Goal: Navigation & Orientation: Find specific page/section

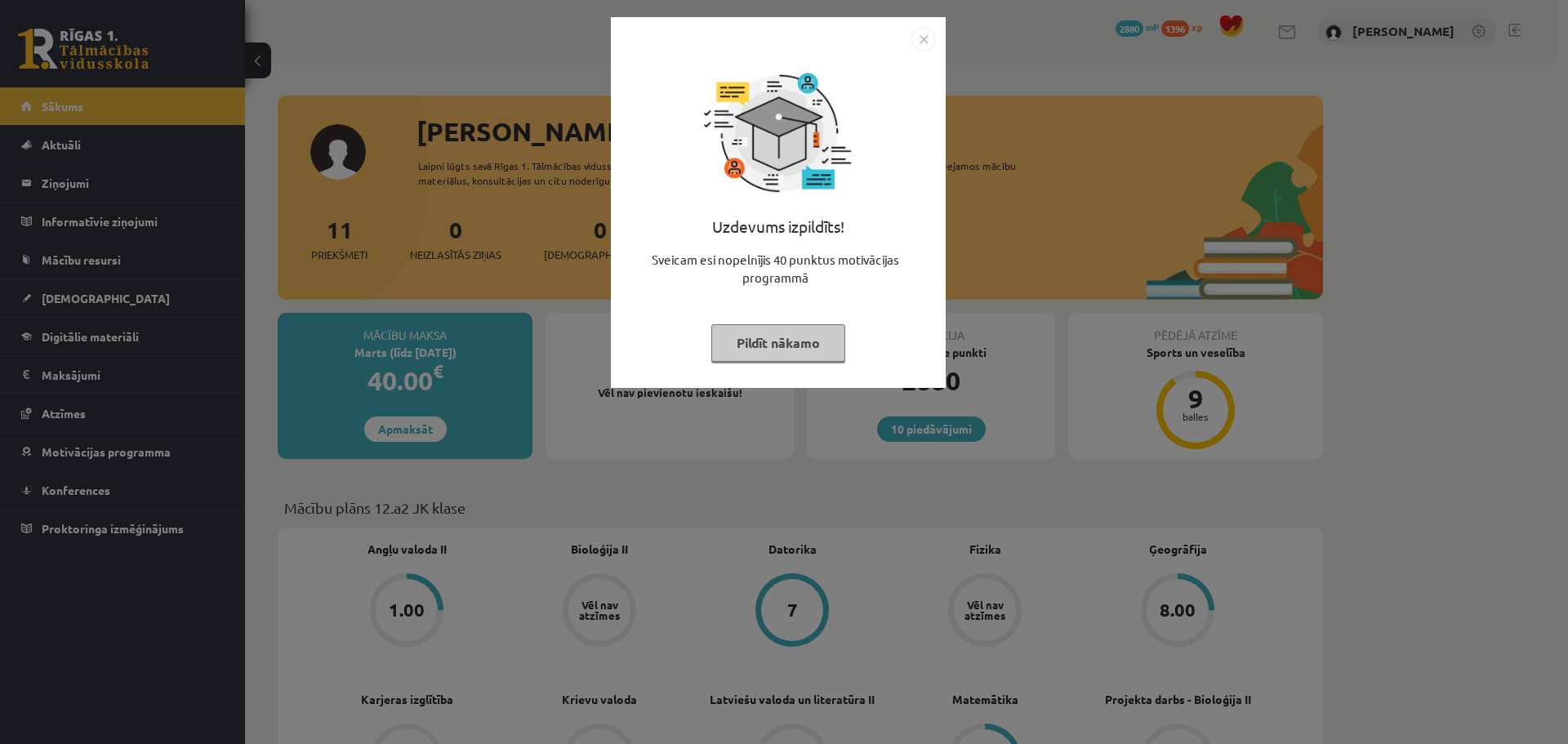
click at [931, 40] on img "Close" at bounding box center [923, 39] width 24 height 24
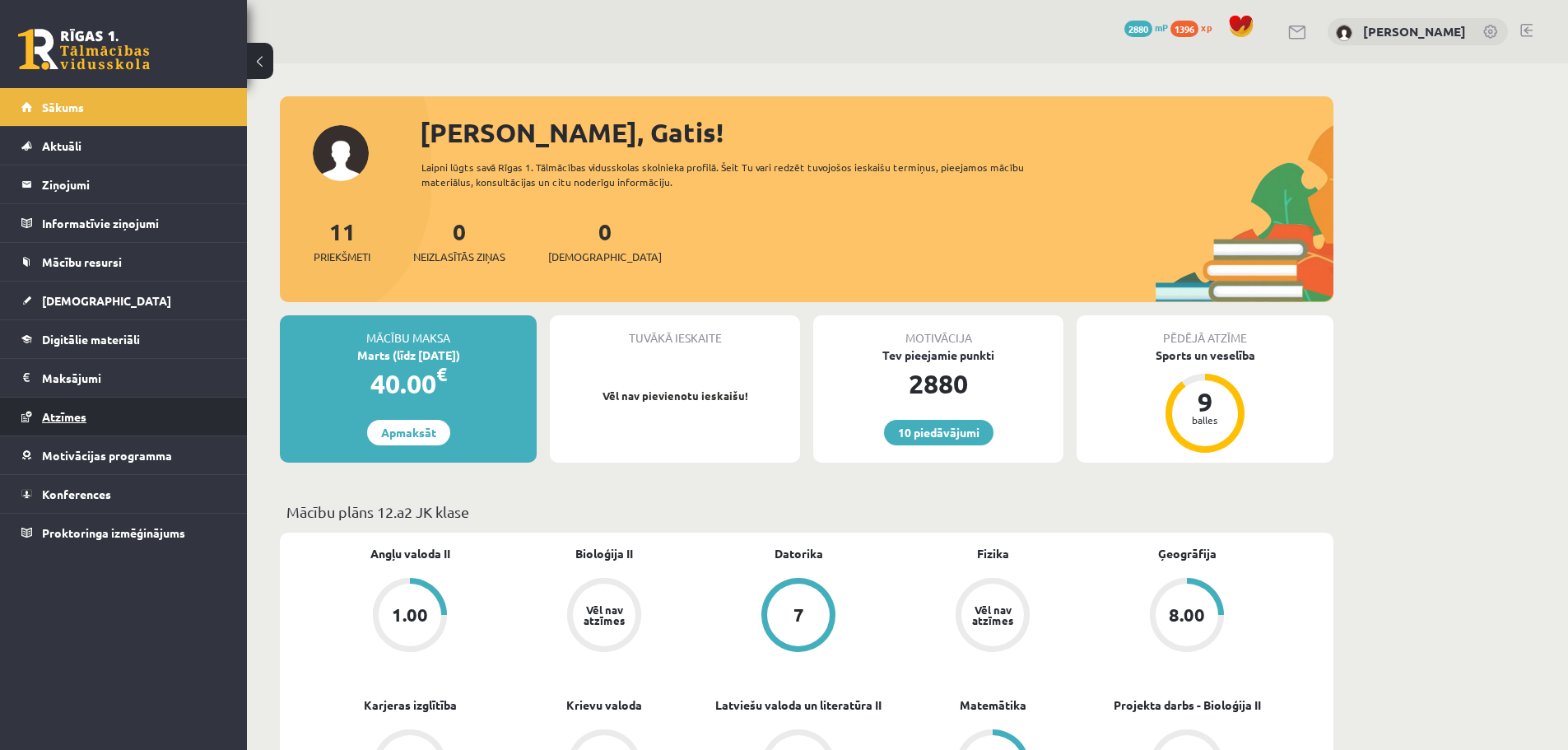
click at [69, 421] on span "Atzīmes" at bounding box center [64, 416] width 45 height 15
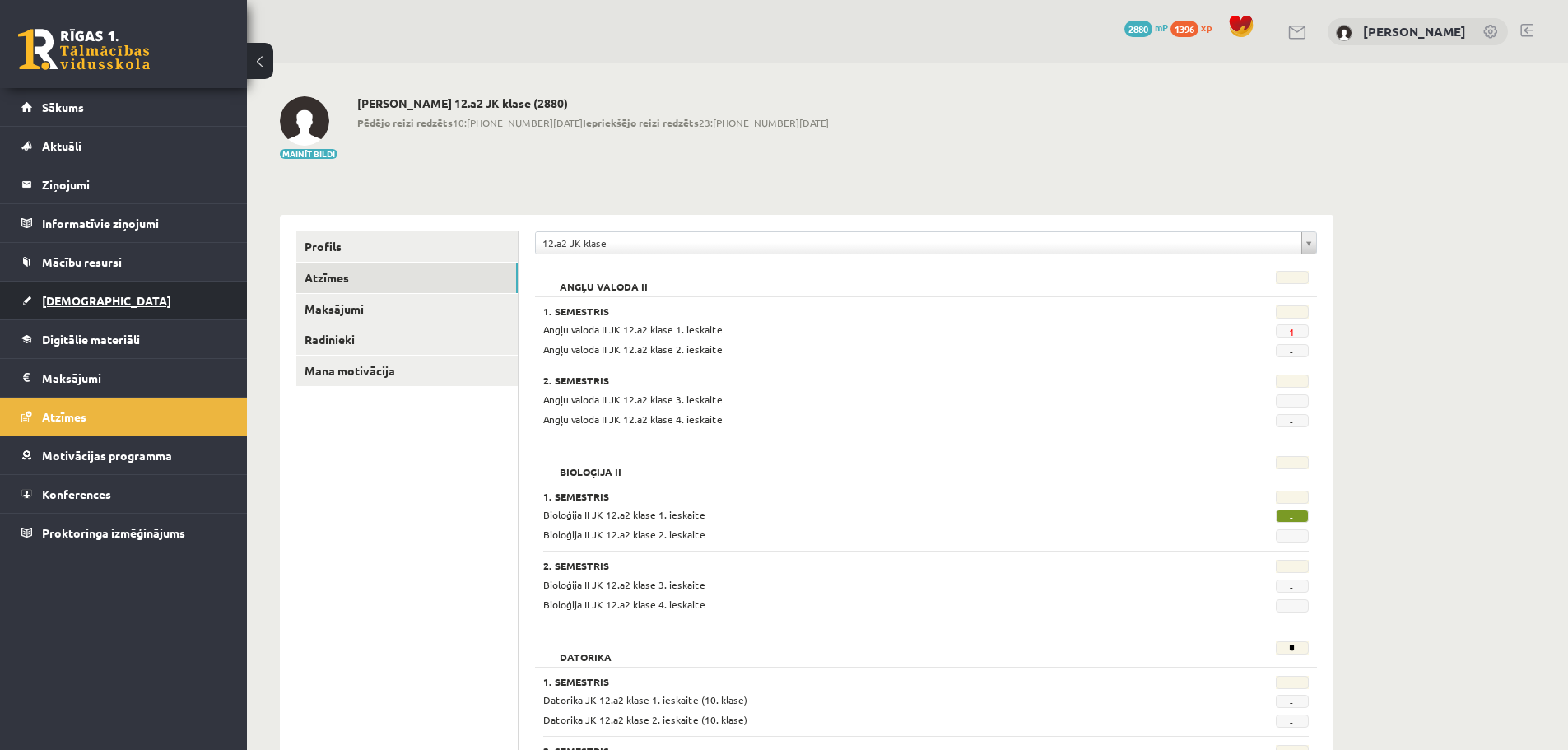
click at [73, 296] on span "[DEMOGRAPHIC_DATA]" at bounding box center [107, 301] width 130 height 15
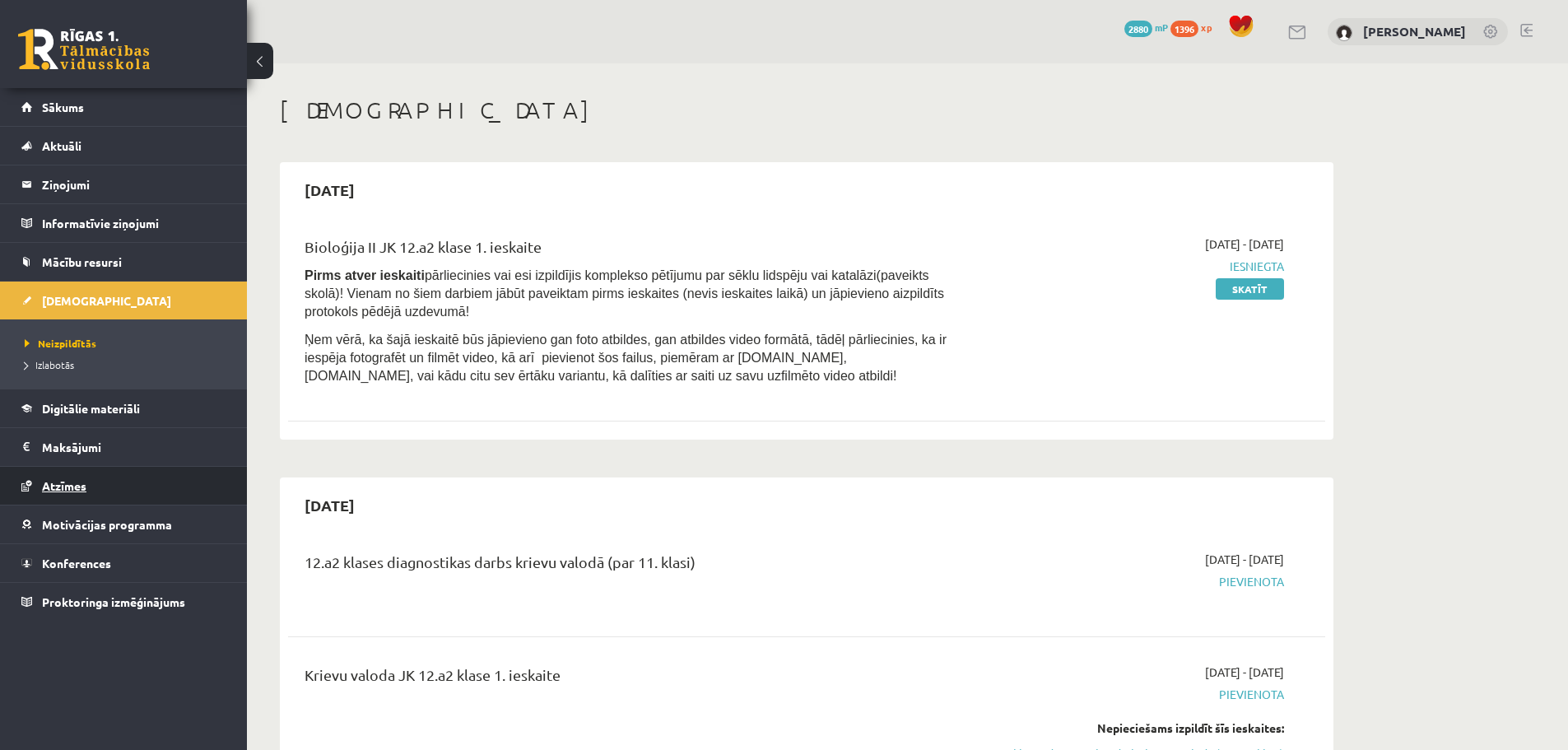
click at [57, 484] on span "Atzīmes" at bounding box center [64, 486] width 45 height 15
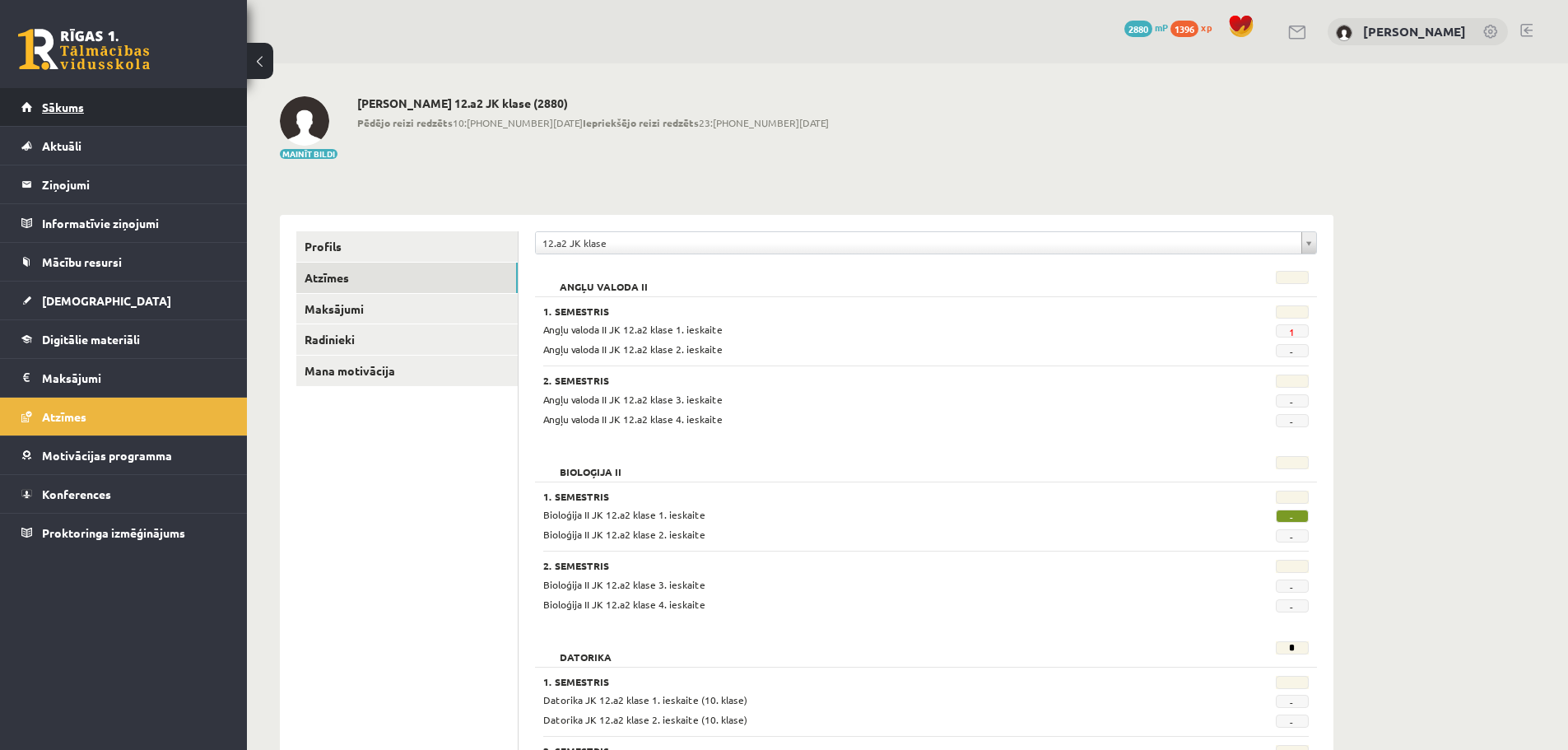
click at [68, 110] on span "Sākums" at bounding box center [63, 108] width 42 height 15
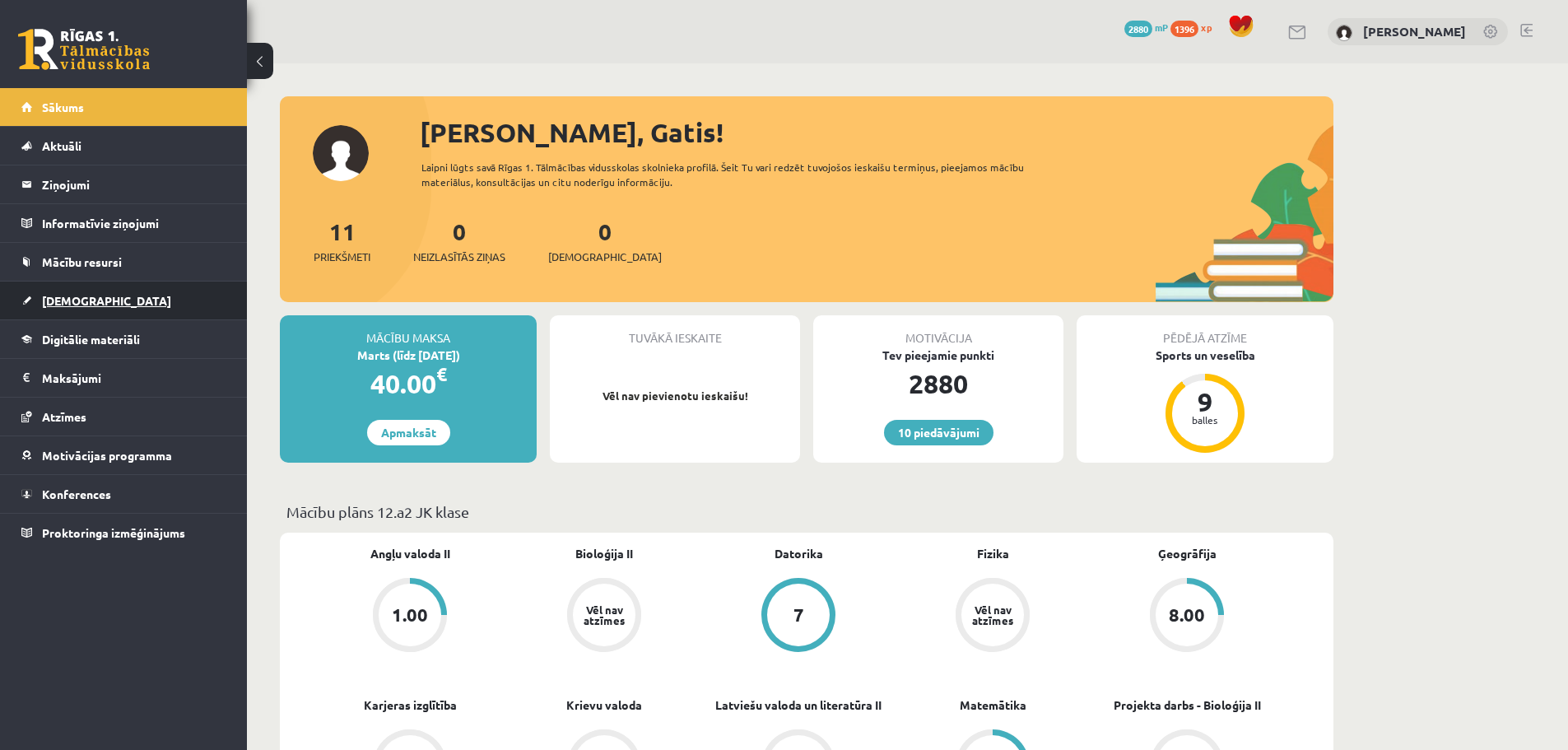
click at [72, 295] on span "[DEMOGRAPHIC_DATA]" at bounding box center [107, 301] width 130 height 15
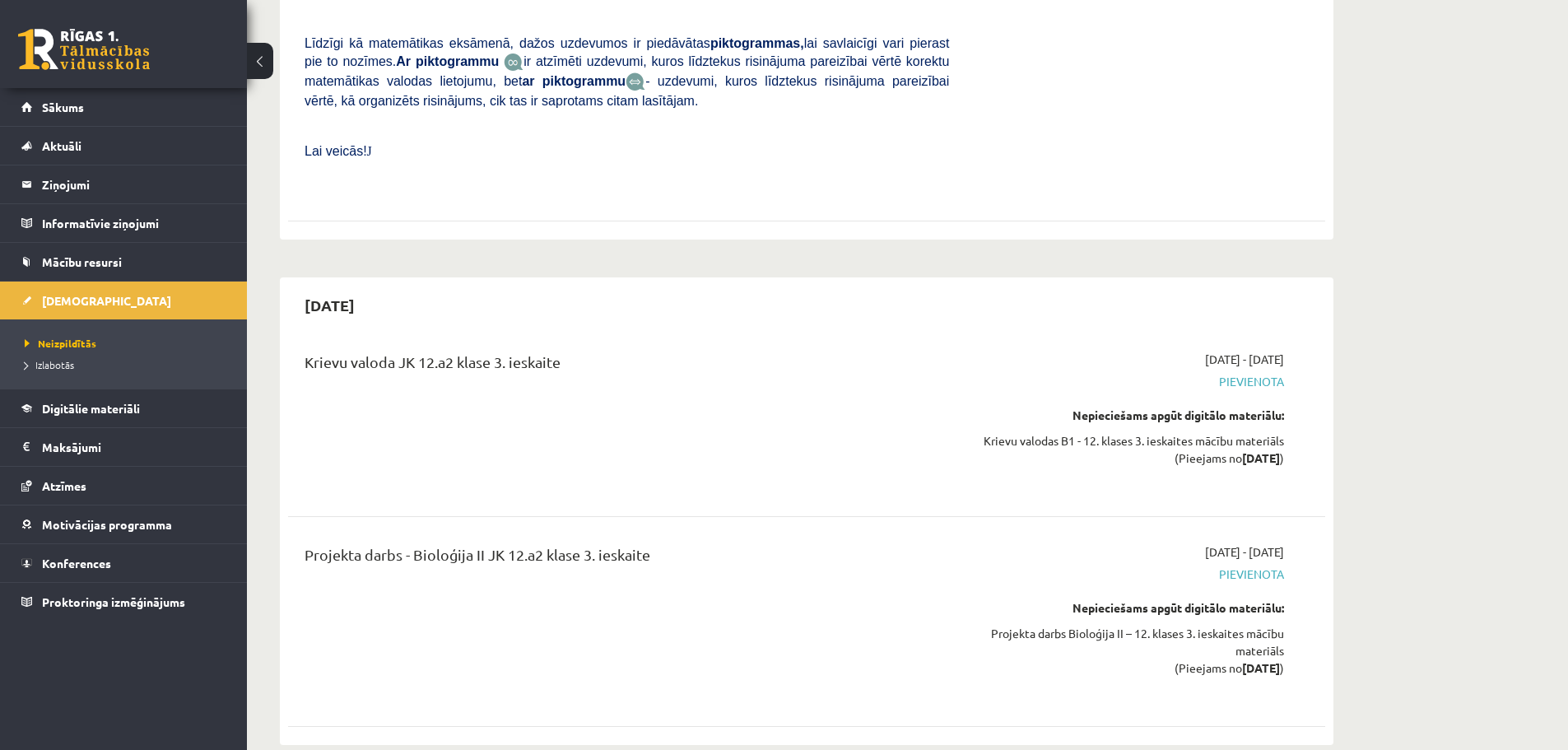
scroll to position [5087, 0]
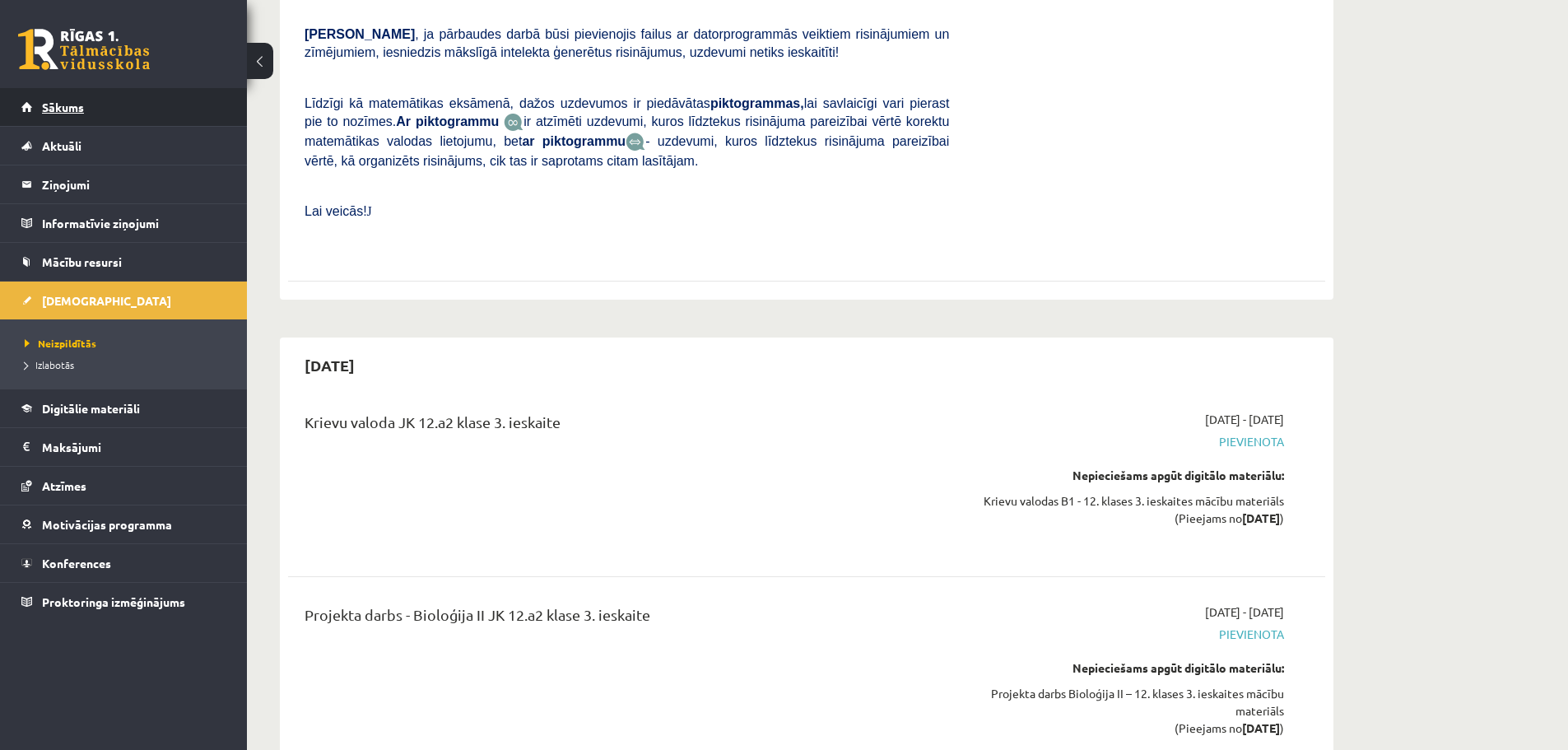
click at [57, 102] on span "Sākums" at bounding box center [63, 108] width 42 height 15
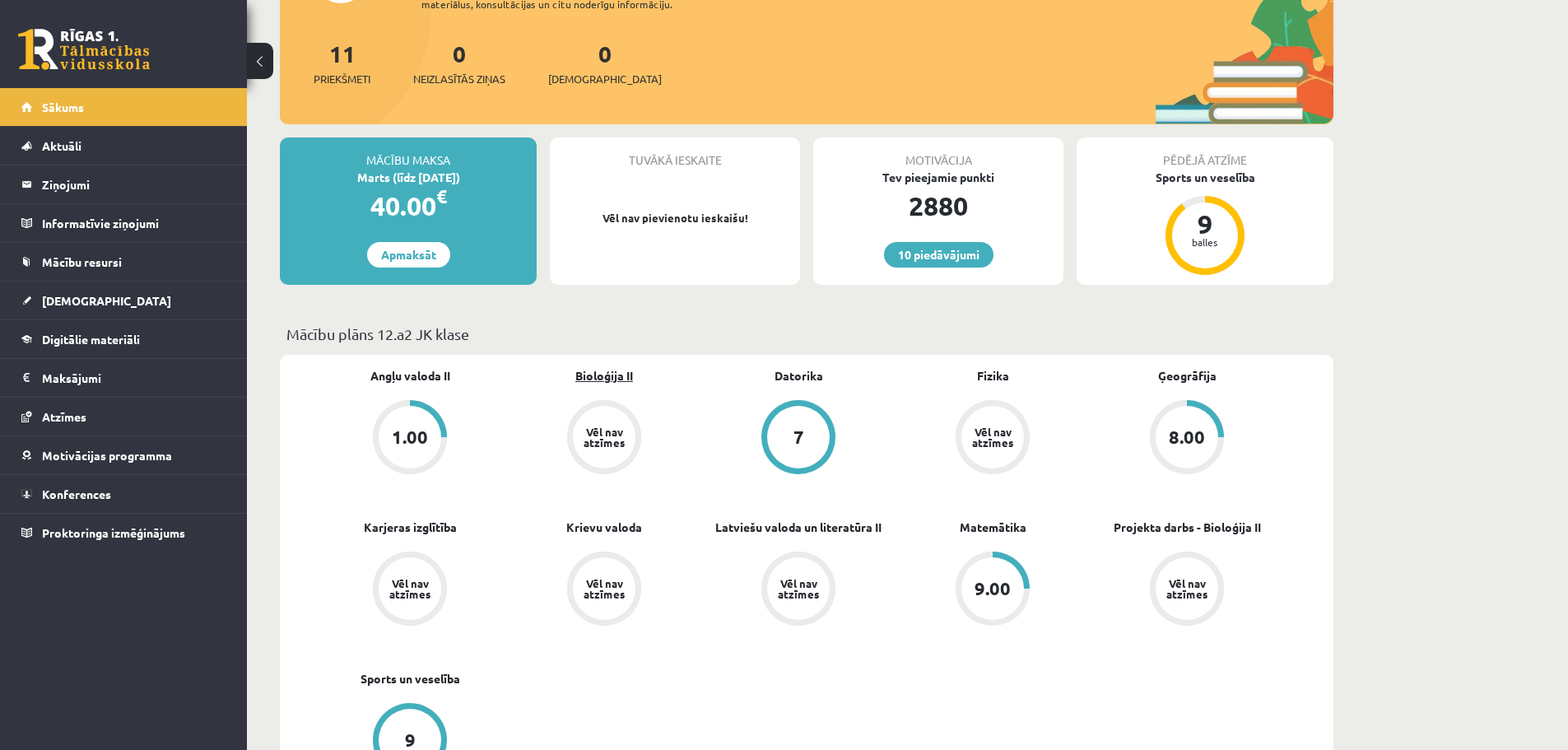
scroll to position [329, 0]
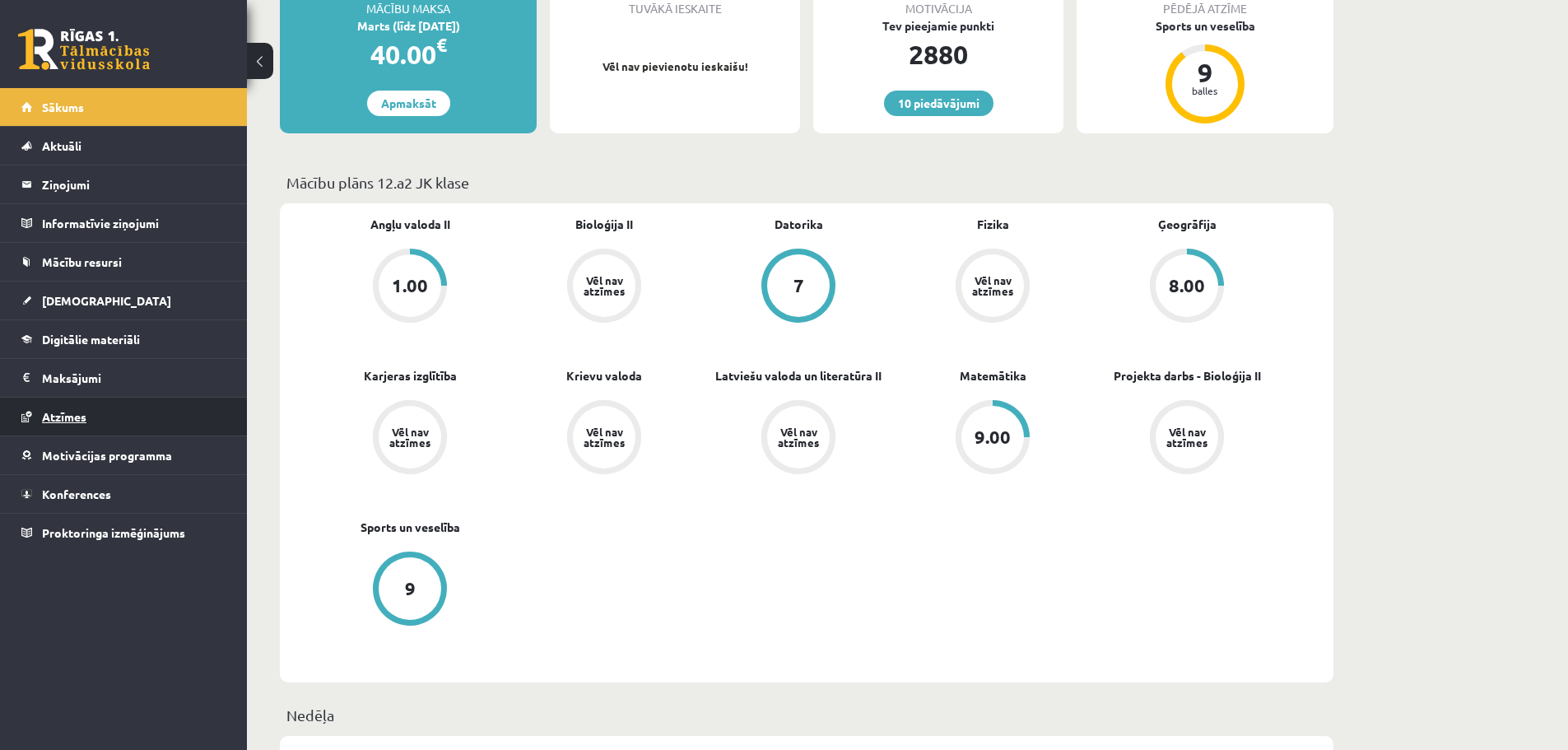
click at [63, 423] on link "Atzīmes" at bounding box center [124, 416] width 205 height 38
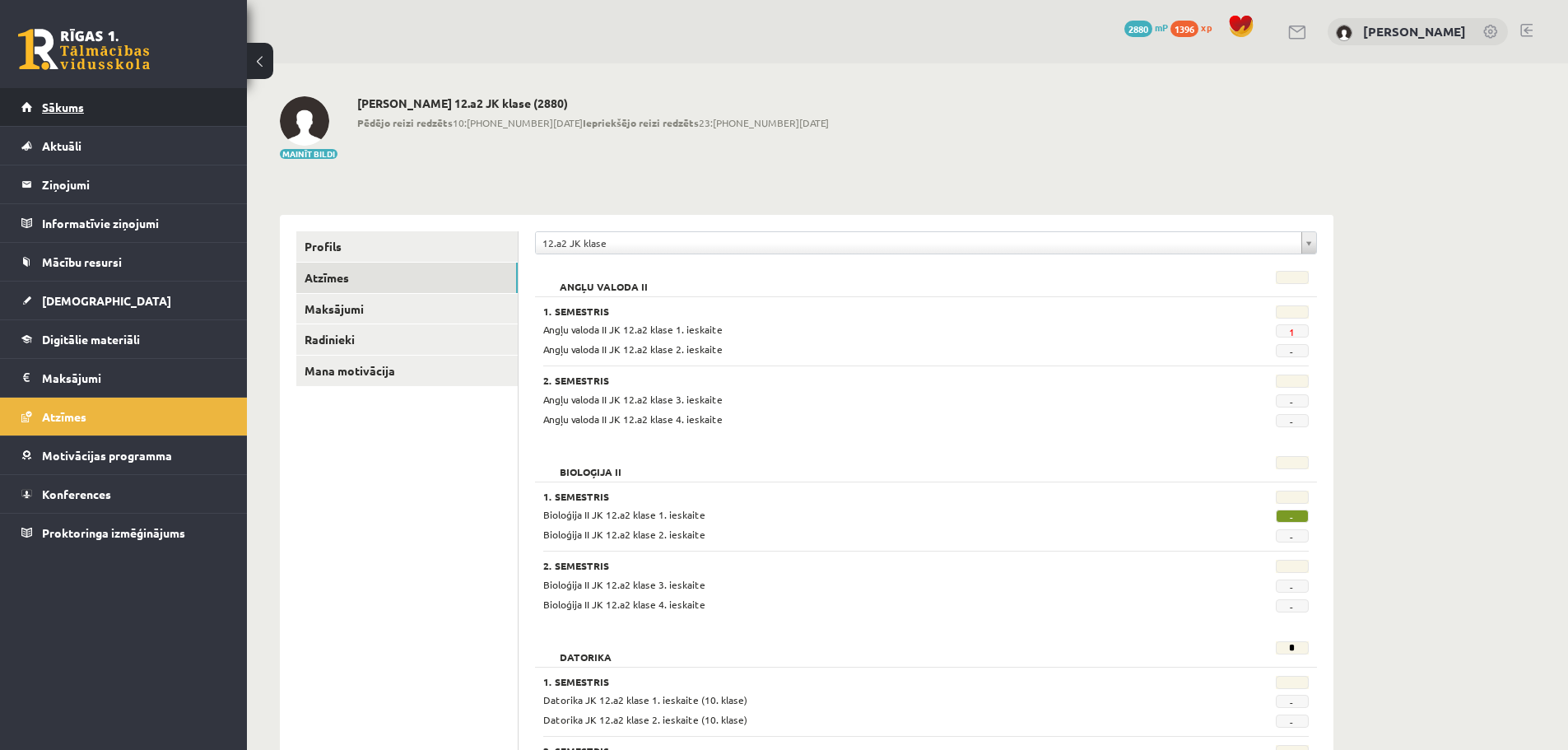
click at [52, 99] on link "Sākums" at bounding box center [124, 107] width 205 height 38
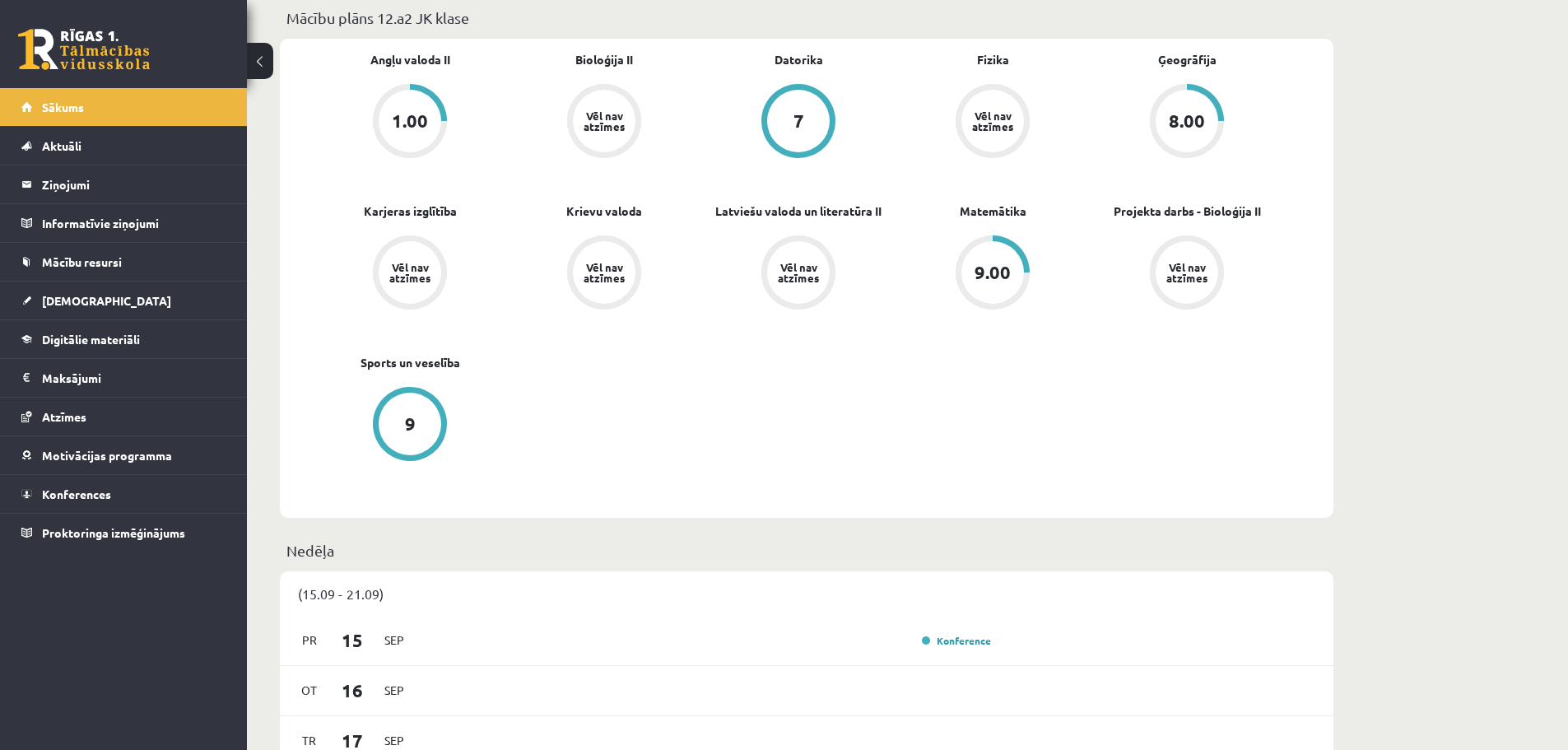
scroll to position [988, 0]
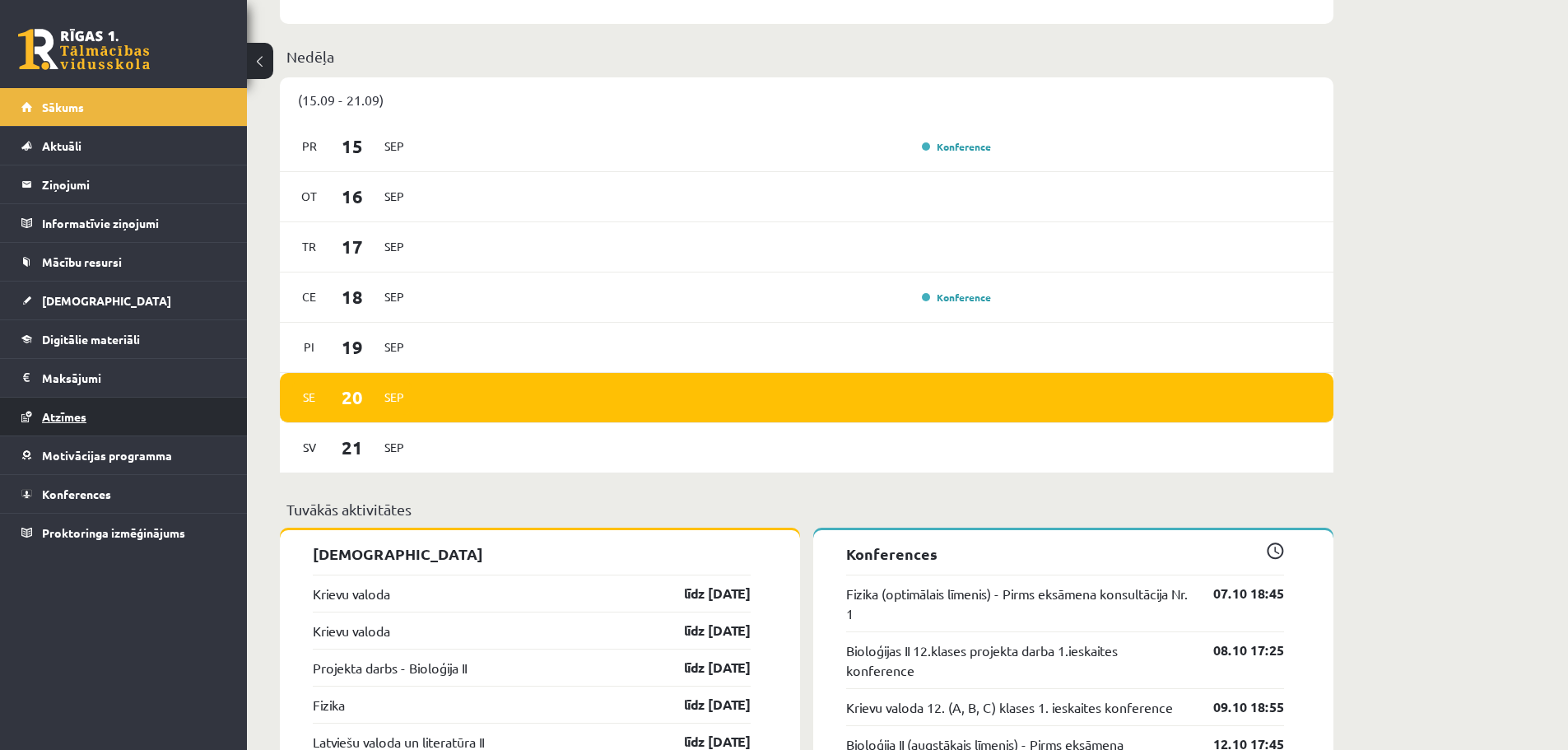
click at [77, 413] on span "Atzīmes" at bounding box center [64, 416] width 45 height 15
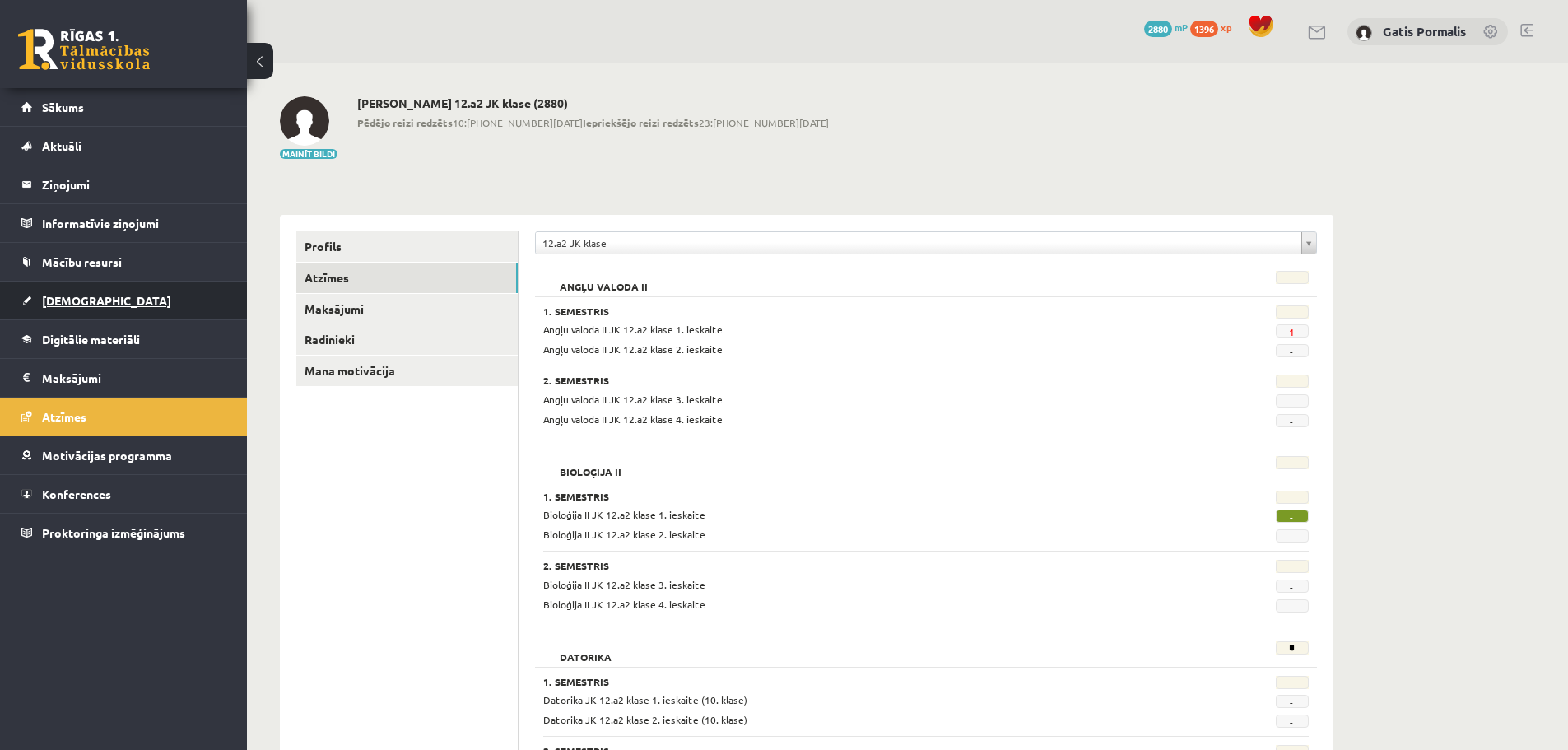
click at [68, 306] on span "[DEMOGRAPHIC_DATA]" at bounding box center [107, 301] width 130 height 15
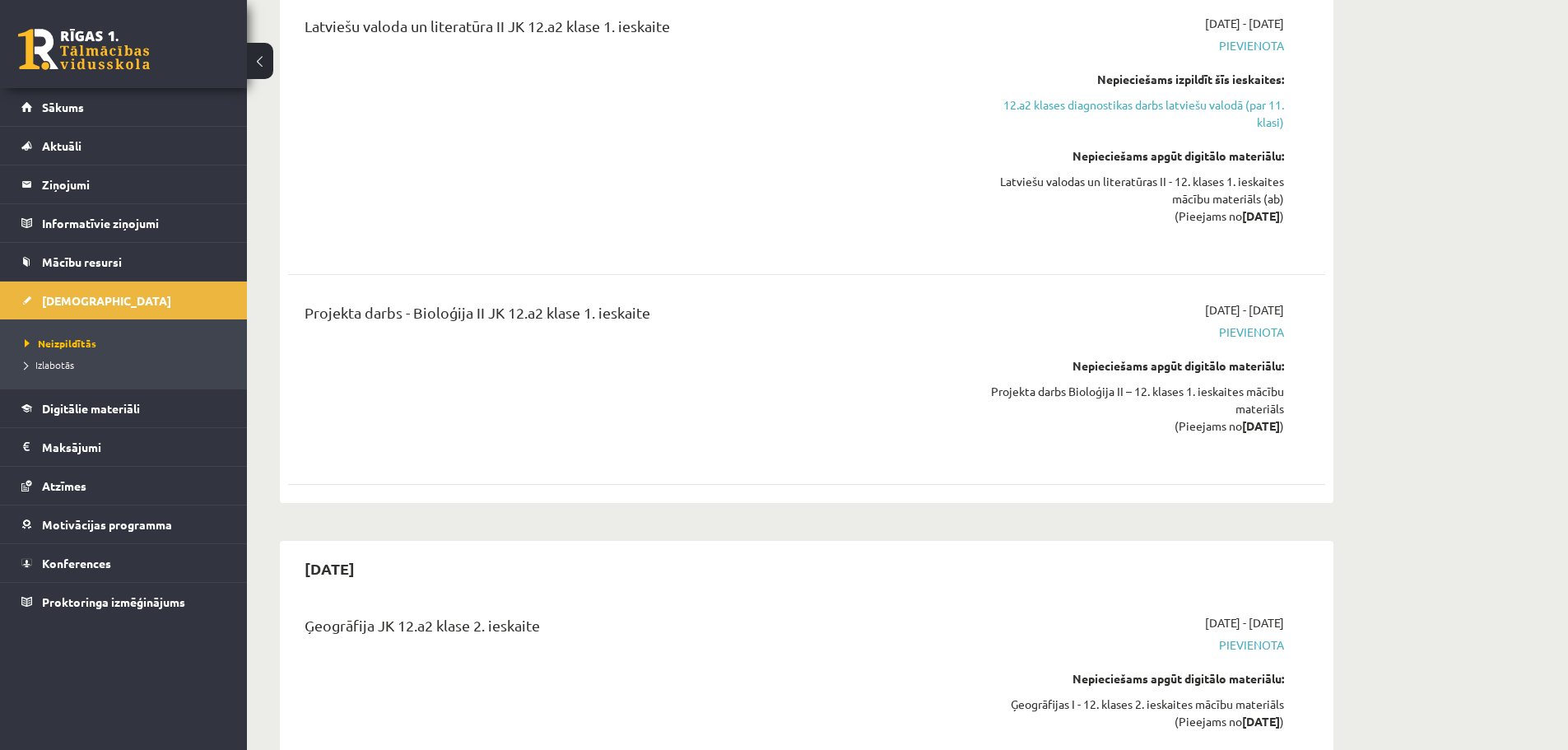
scroll to position [1317, 0]
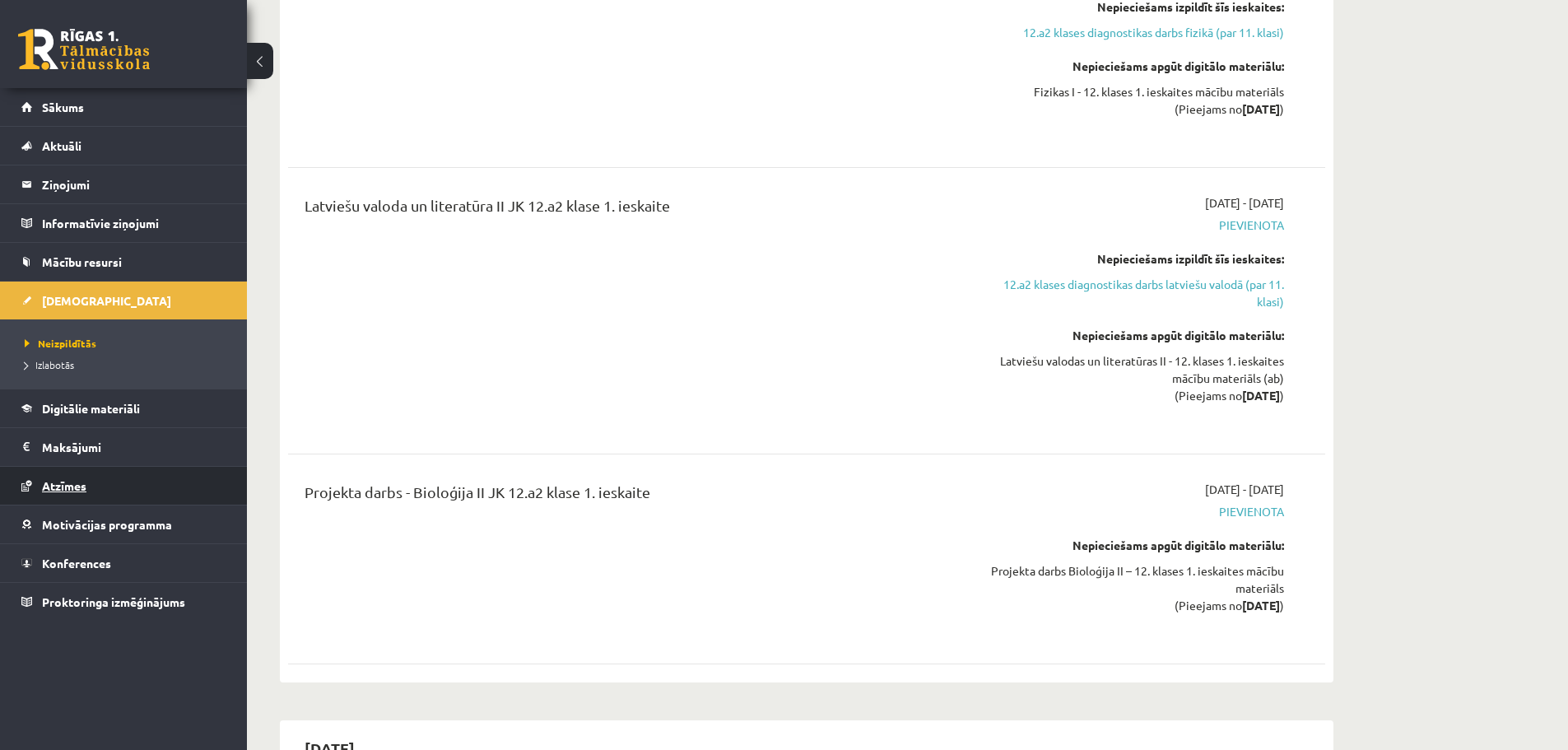
click at [48, 481] on span "Atzīmes" at bounding box center [64, 486] width 45 height 15
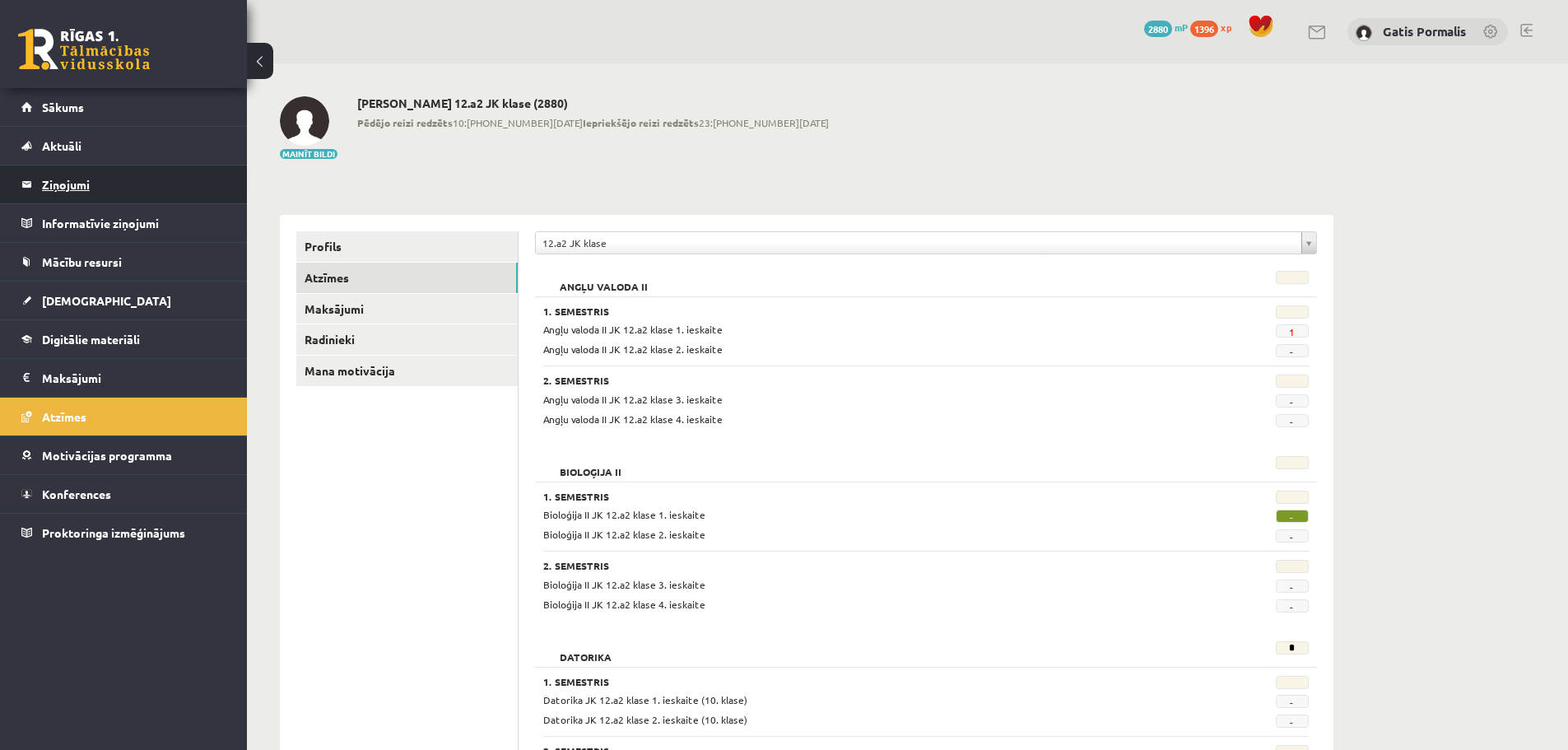
click at [67, 179] on legend "Ziņojumi 0" at bounding box center [135, 184] width 185 height 38
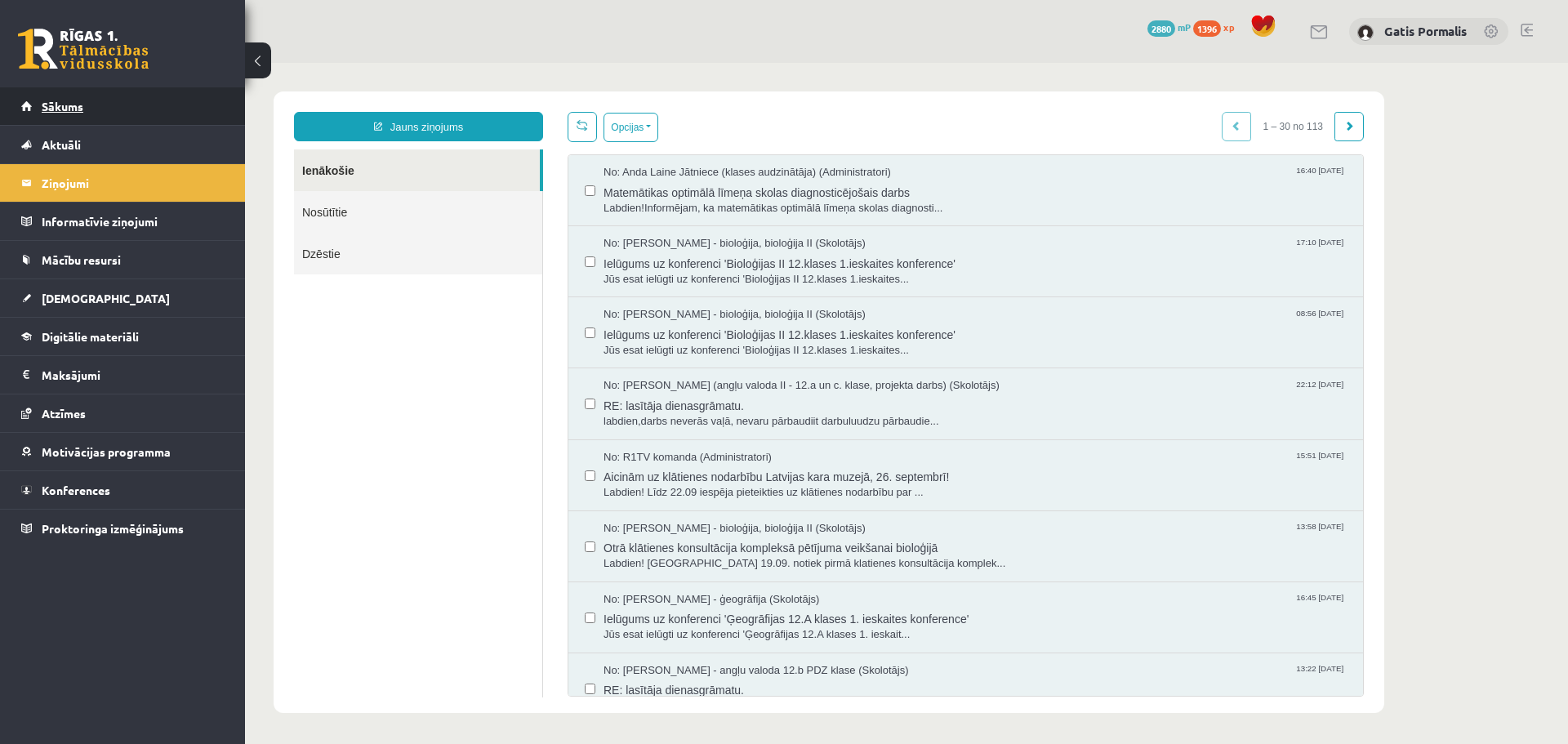
click at [73, 105] on span "Sākums" at bounding box center [63, 107] width 42 height 15
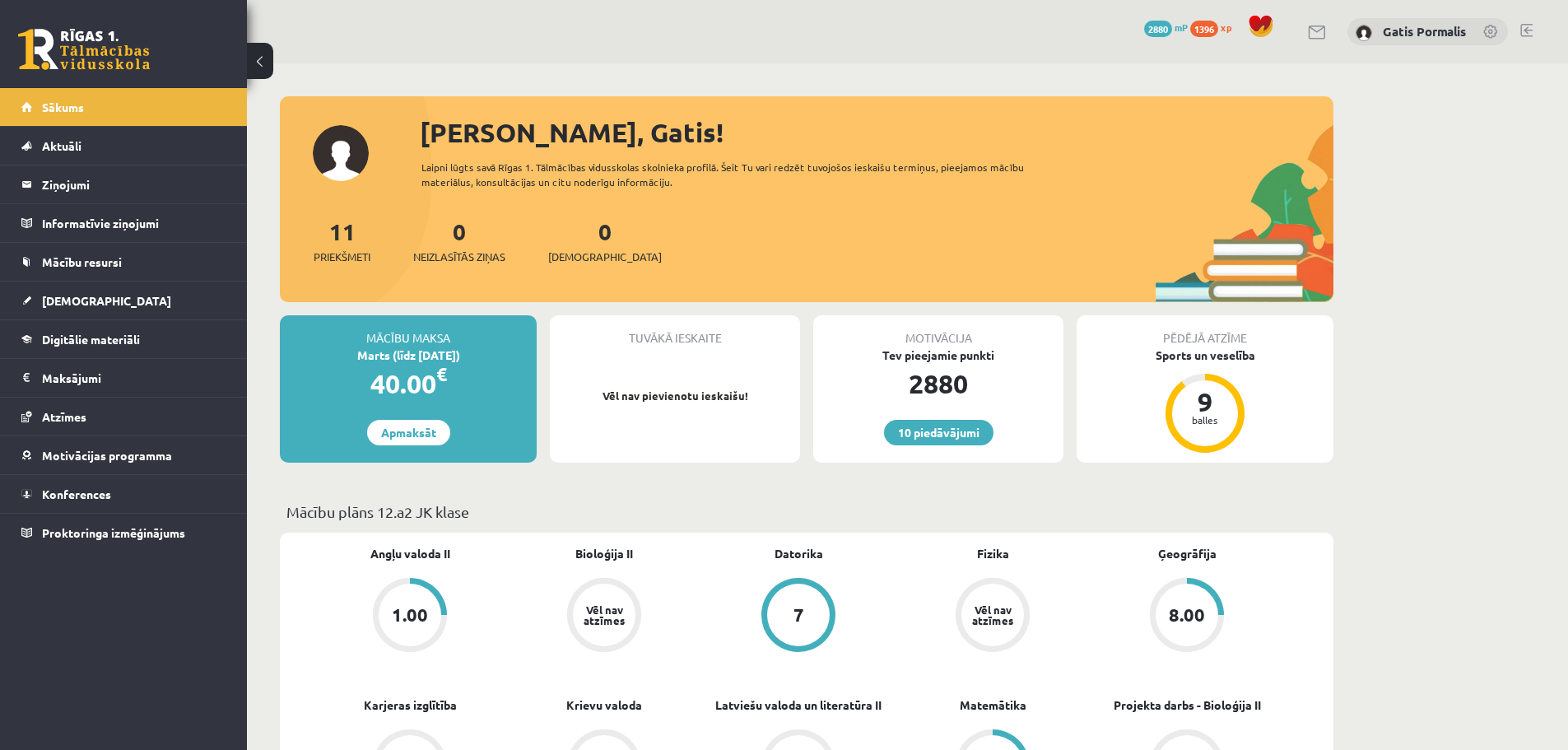
click at [226, 110] on li "Sākums" at bounding box center [124, 107] width 247 height 38
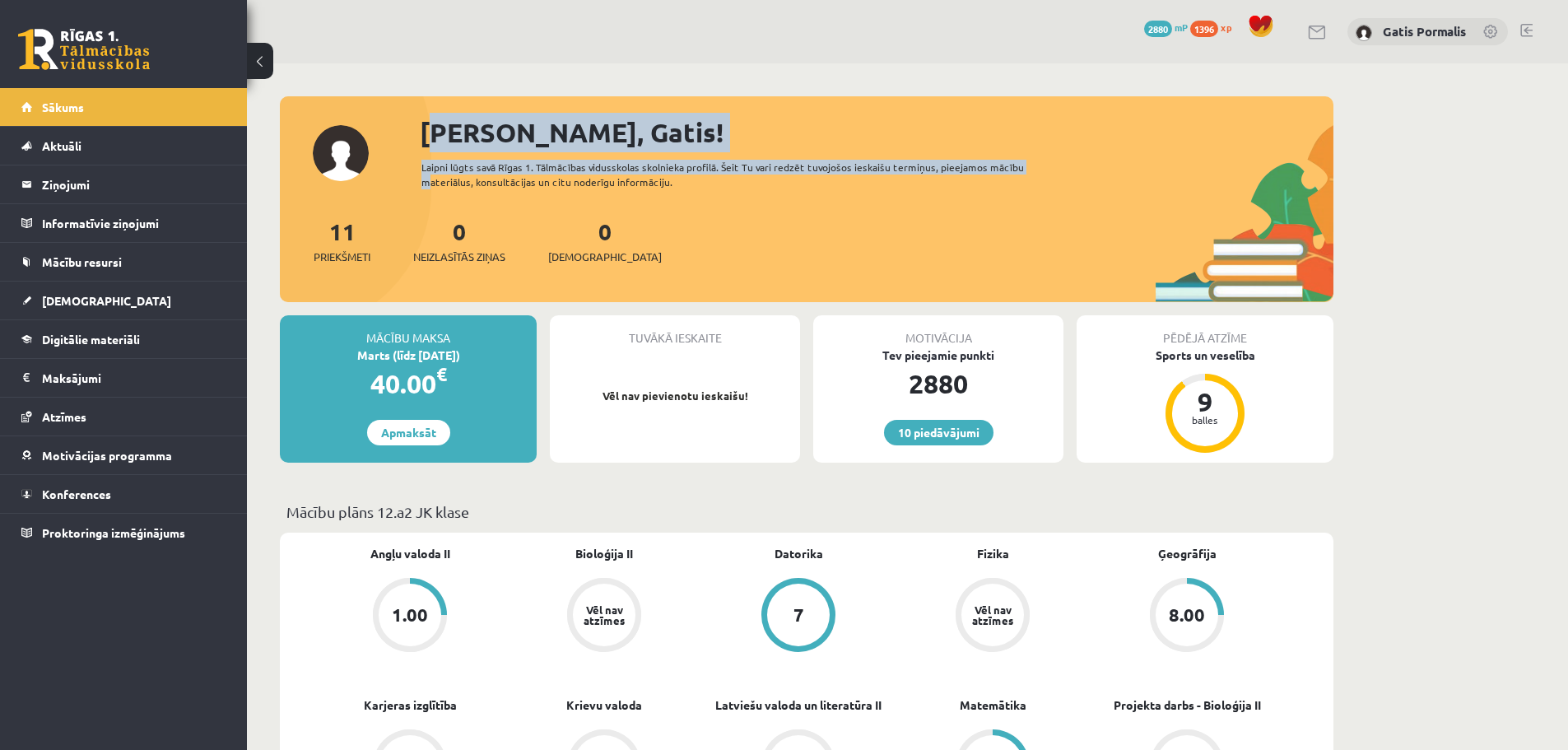
drag, startPoint x: 247, startPoint y: 121, endPoint x: 544, endPoint y: 184, distance: 303.6
click at [65, 111] on span "Sākums" at bounding box center [63, 108] width 42 height 15
